Goal: Transaction & Acquisition: Download file/media

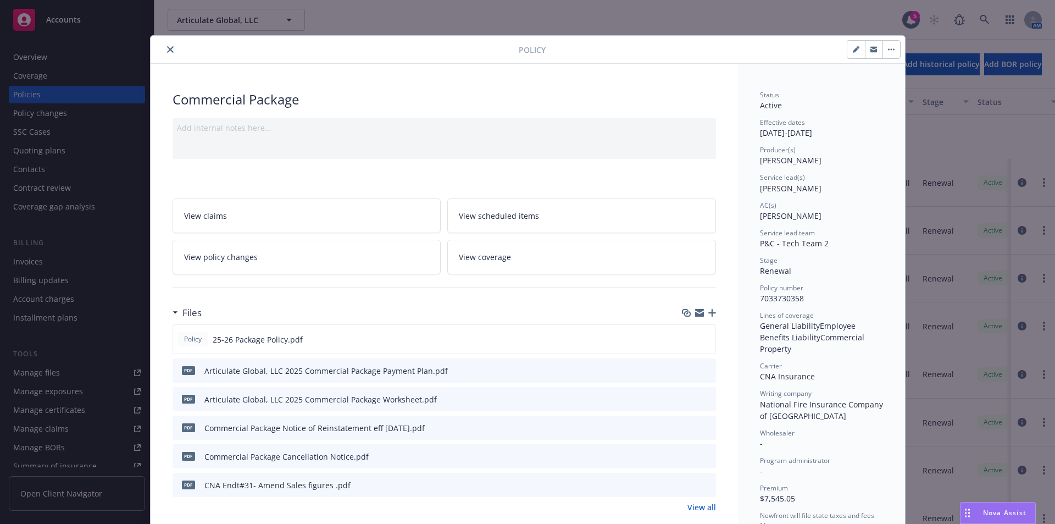
scroll to position [123, 0]
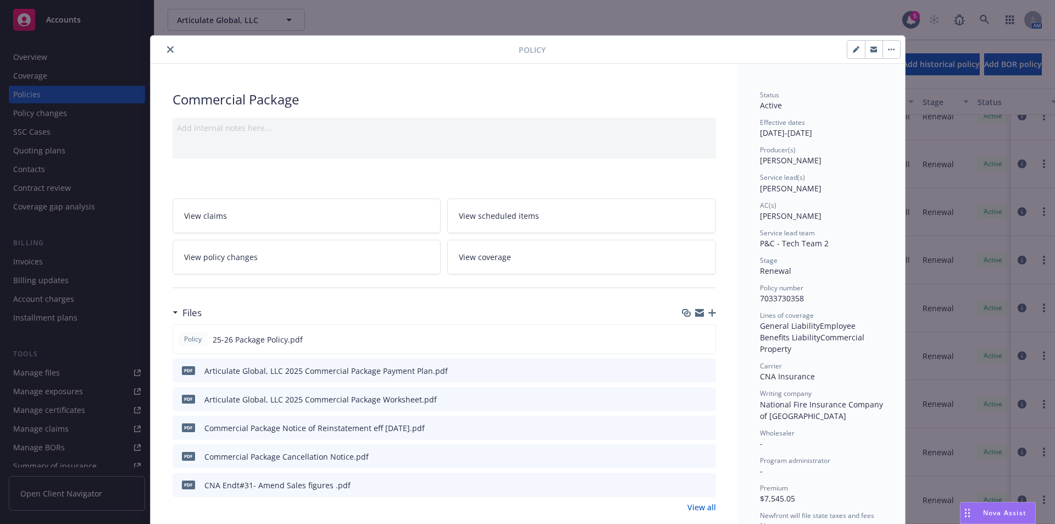
click at [168, 46] on icon "close" at bounding box center [170, 49] width 7 height 7
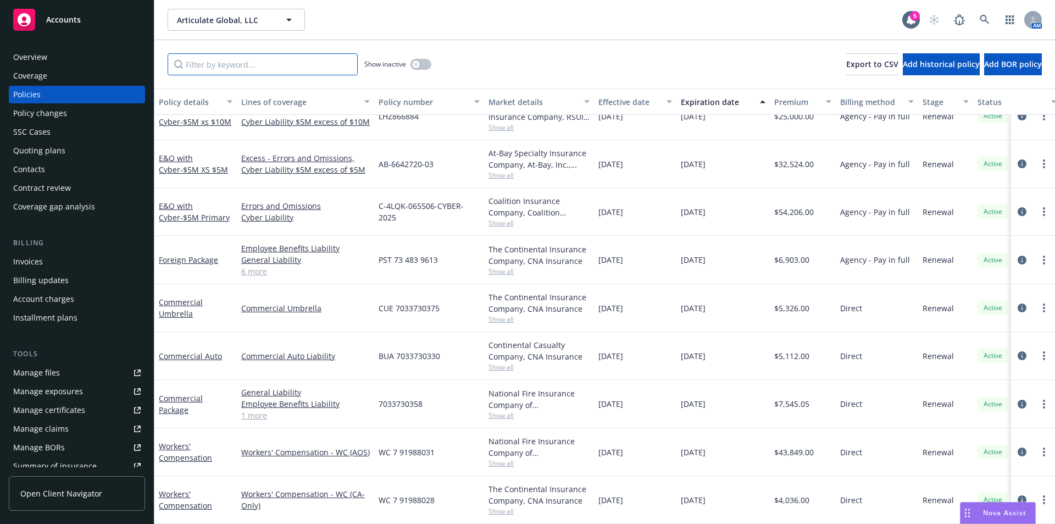
click at [289, 67] on input "Filter by keyword..." at bounding box center [263, 64] width 190 height 22
click at [535, 51] on div "Show inactive Export to CSV Add historical policy Add BOR policy" at bounding box center [604, 64] width 901 height 48
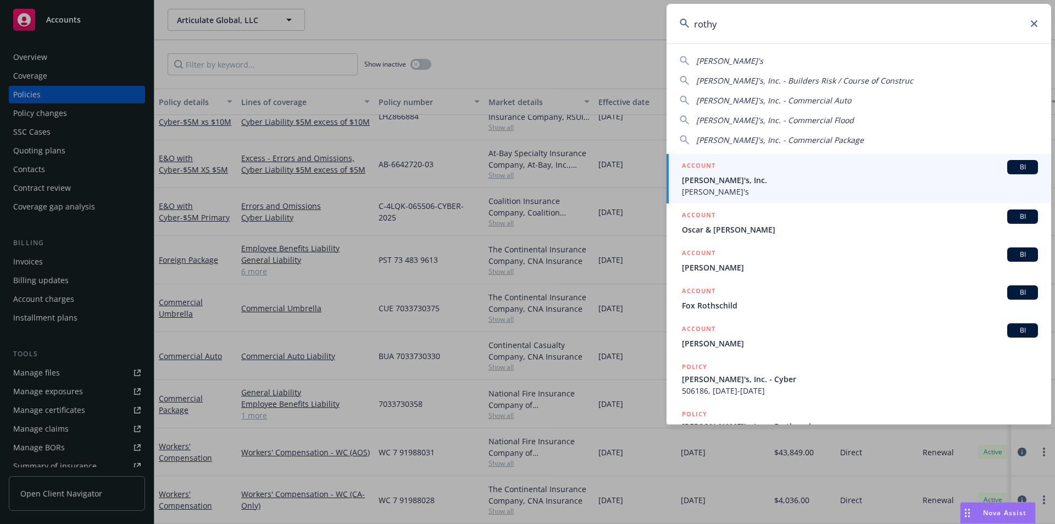
type input "rothy"
click at [1018, 167] on span "BI" at bounding box center [1023, 167] width 22 height 10
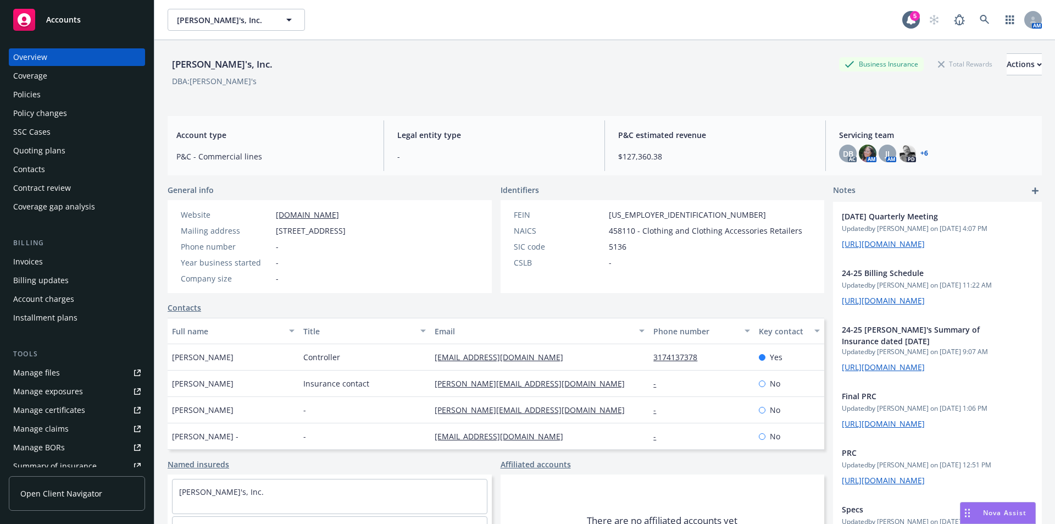
click at [36, 94] on div "Policies" at bounding box center [26, 95] width 27 height 18
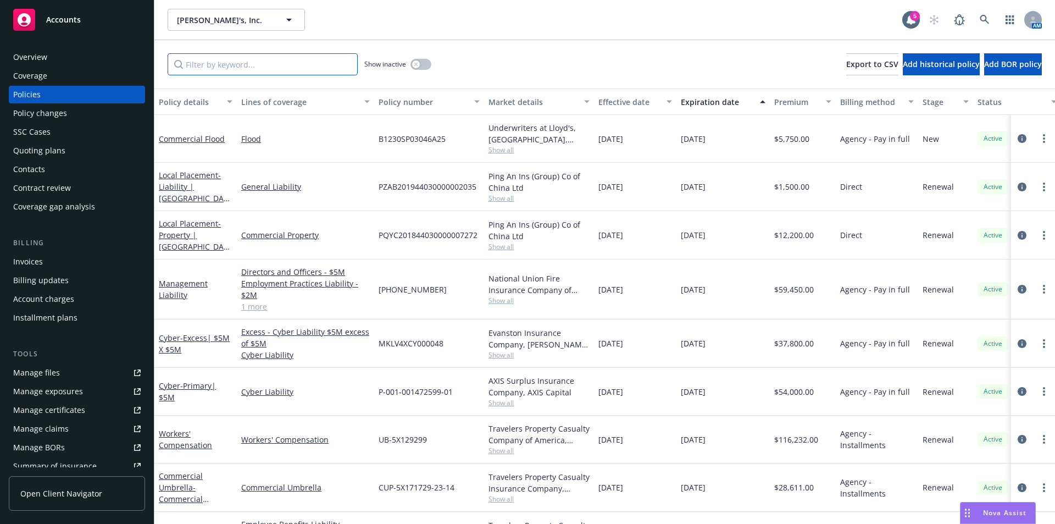
click at [258, 73] on input "Filter by keyword..." at bounding box center [263, 64] width 190 height 22
type input "foreign"
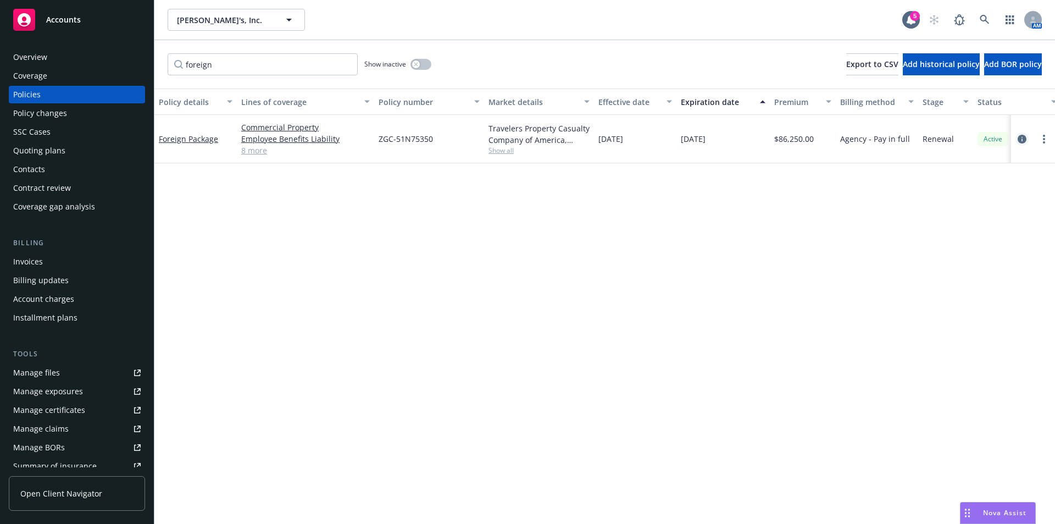
click at [1023, 140] on icon "circleInformation" at bounding box center [1022, 139] width 9 height 9
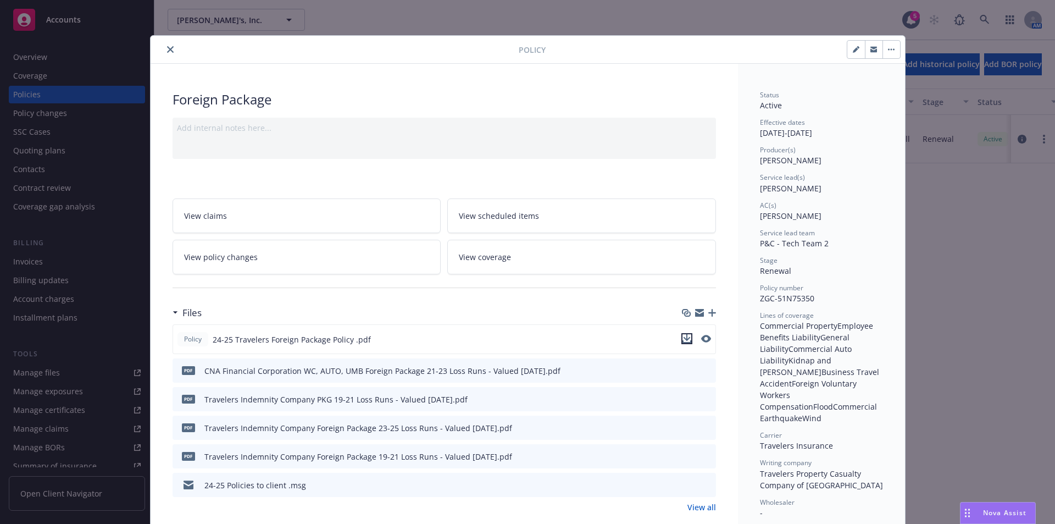
click at [683, 336] on icon "download file" at bounding box center [686, 337] width 7 height 7
